Goal: Information Seeking & Learning: Find specific fact

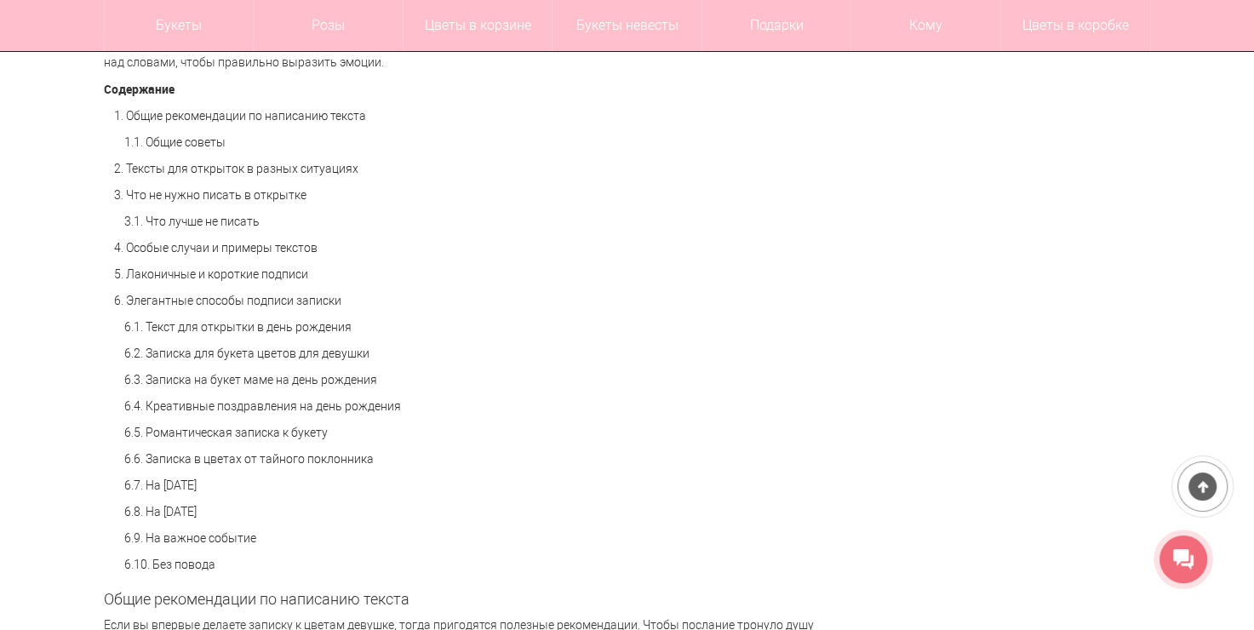
scroll to position [1157, 0]
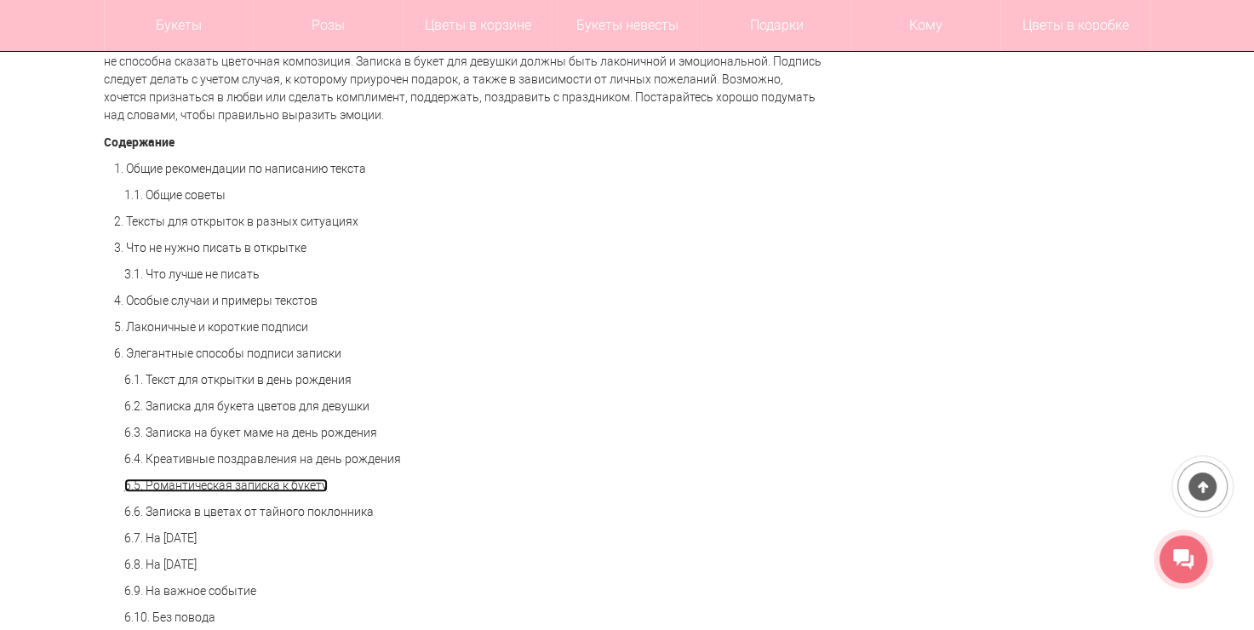
click at [303, 482] on link "6.5. Романтическая записка к букету" at bounding box center [226, 486] width 204 height 14
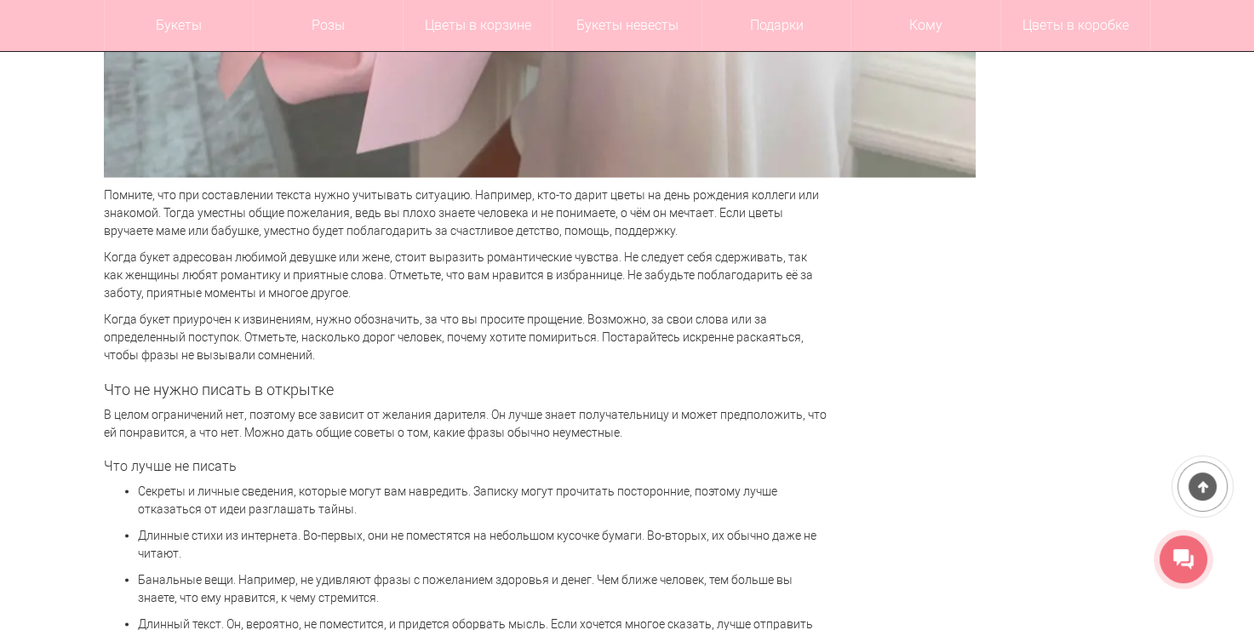
scroll to position [2912, 0]
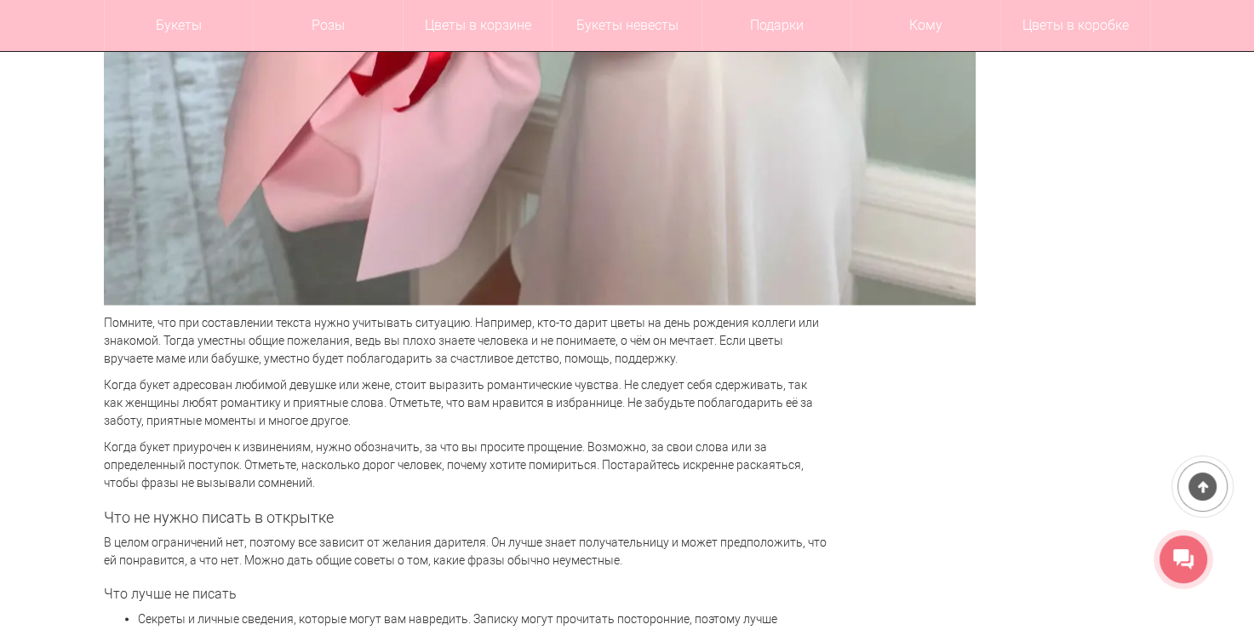
scroll to position [1157, 0]
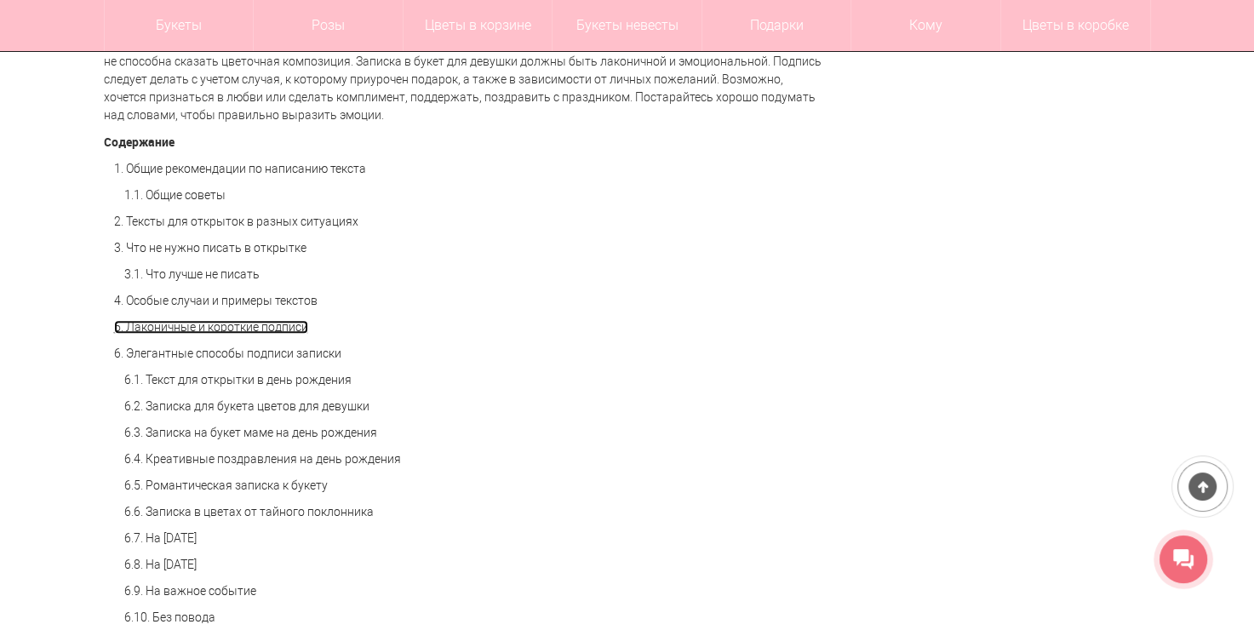
click at [288, 330] on link "5. Лаконичные и короткие подписи" at bounding box center [211, 327] width 194 height 14
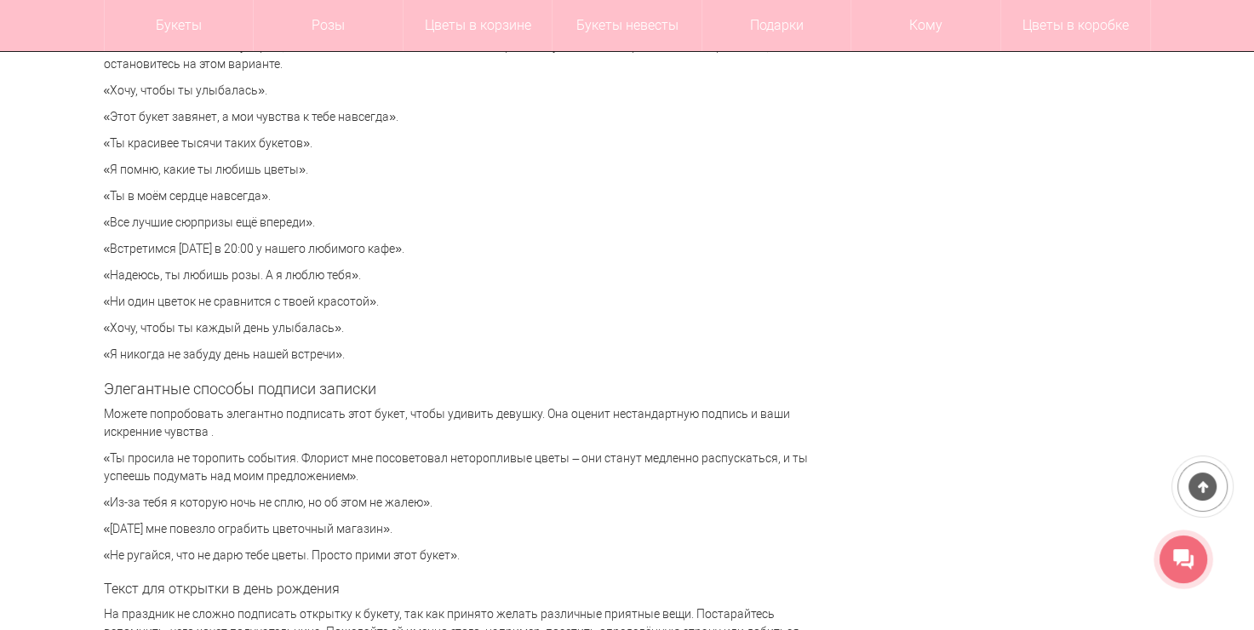
scroll to position [3856, 0]
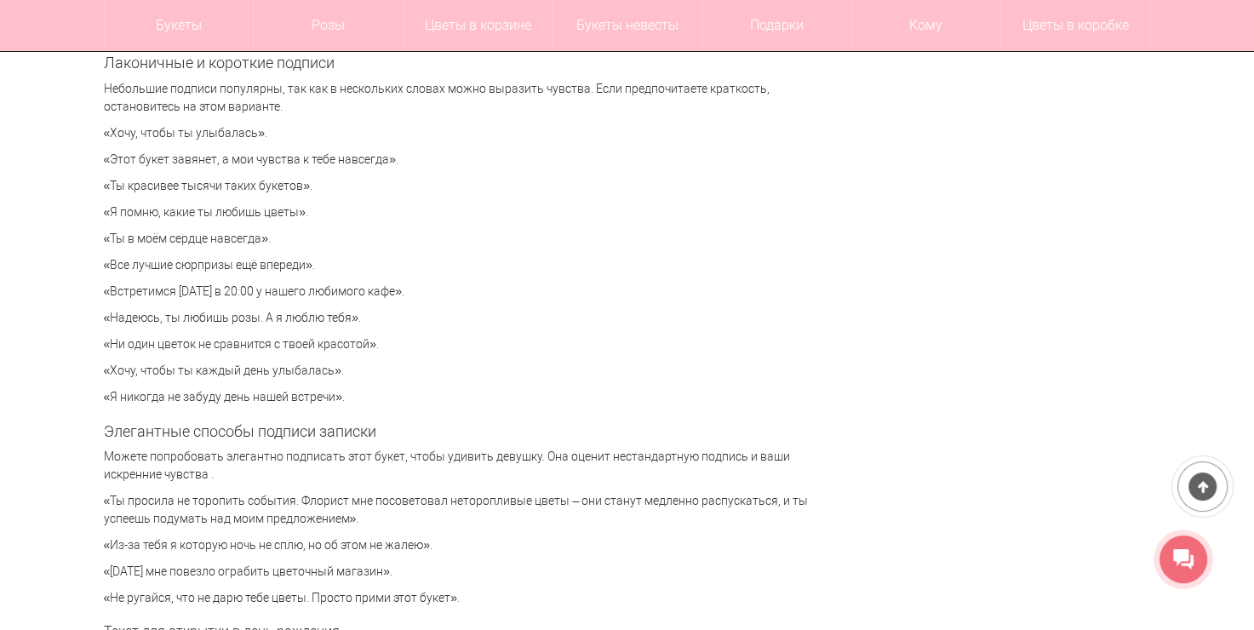
drag, startPoint x: 101, startPoint y: 264, endPoint x: 330, endPoint y: 252, distance: 229.4
copy p "«Все лучшие сюрпризы ещё впереди»."
